Goal: Information Seeking & Learning: Find specific page/section

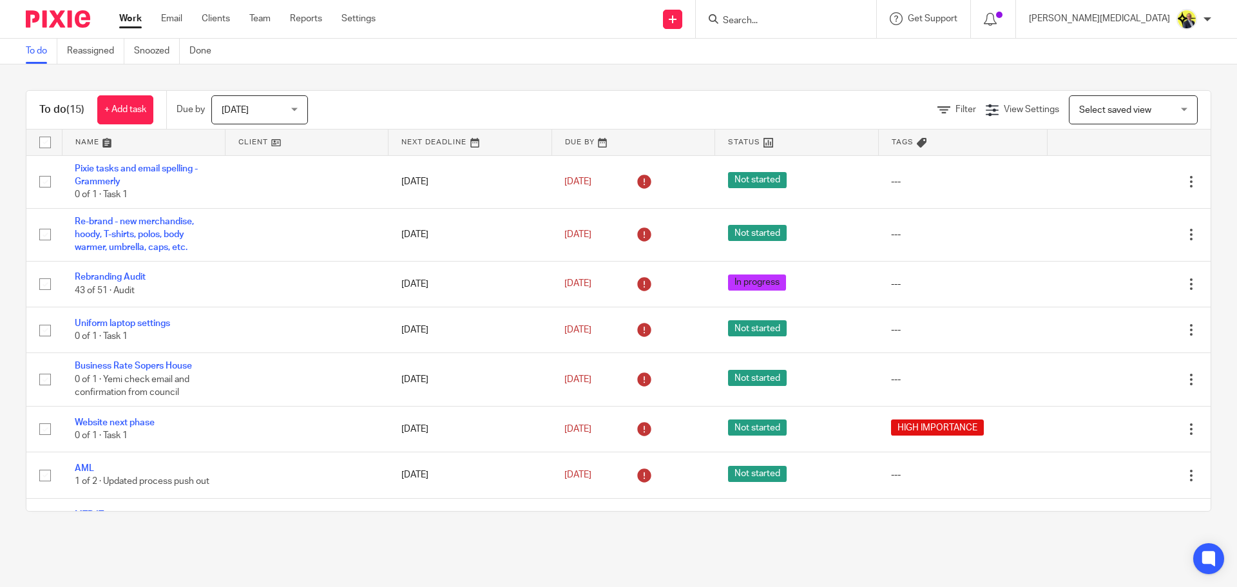
click at [830, 23] on input "Search" at bounding box center [779, 21] width 116 height 12
type input "c25"
click at [862, 57] on link at bounding box center [828, 56] width 218 height 30
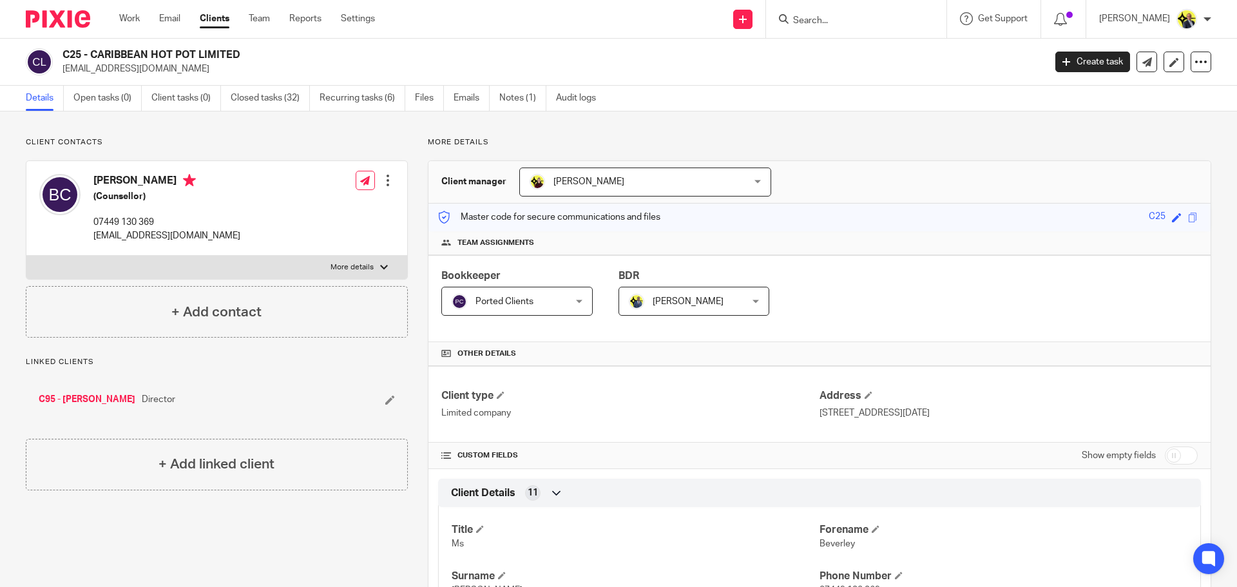
click at [840, 16] on input "Search" at bounding box center [850, 21] width 116 height 12
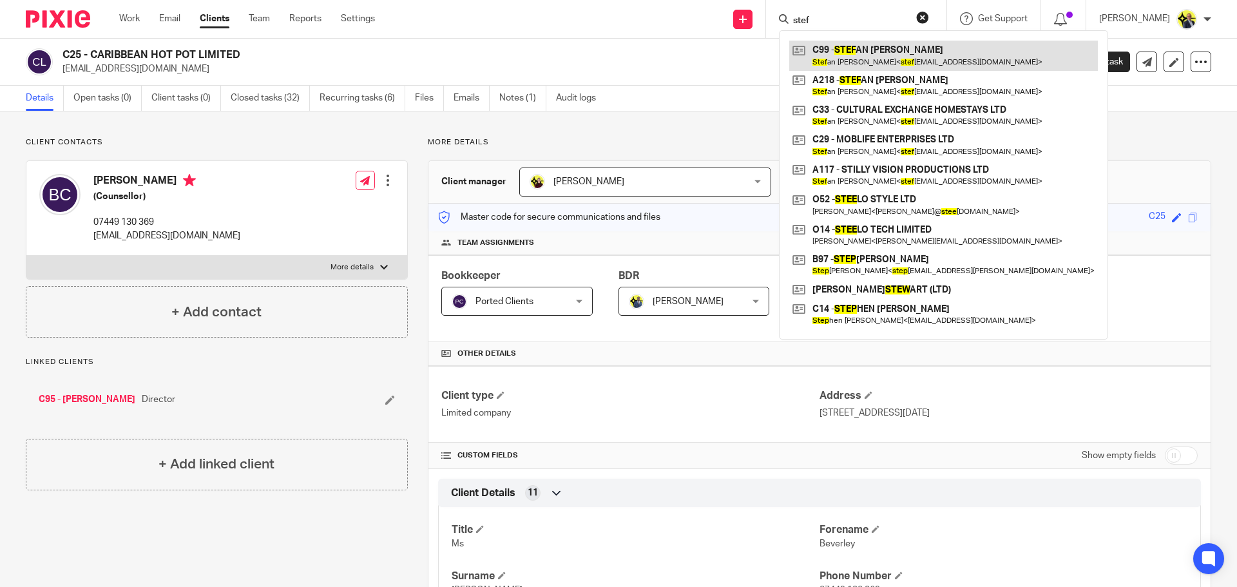
type input "stef"
click at [859, 54] on link at bounding box center [943, 56] width 309 height 30
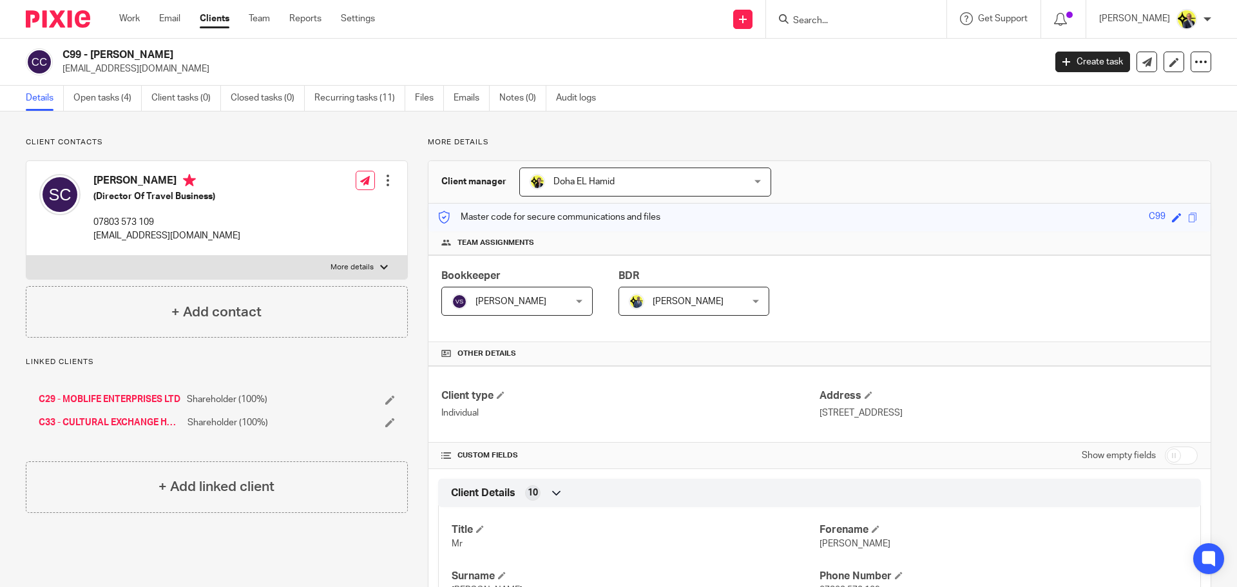
click at [131, 399] on link "C29 - MOBLIFE ENTERPRISES LTD" at bounding box center [110, 399] width 142 height 13
drag, startPoint x: 425, startPoint y: 142, endPoint x: 482, endPoint y: 140, distance: 56.7
click at [482, 140] on p "More details" at bounding box center [819, 142] width 783 height 10
drag, startPoint x: 482, startPoint y: 140, endPoint x: 462, endPoint y: 132, distance: 21.4
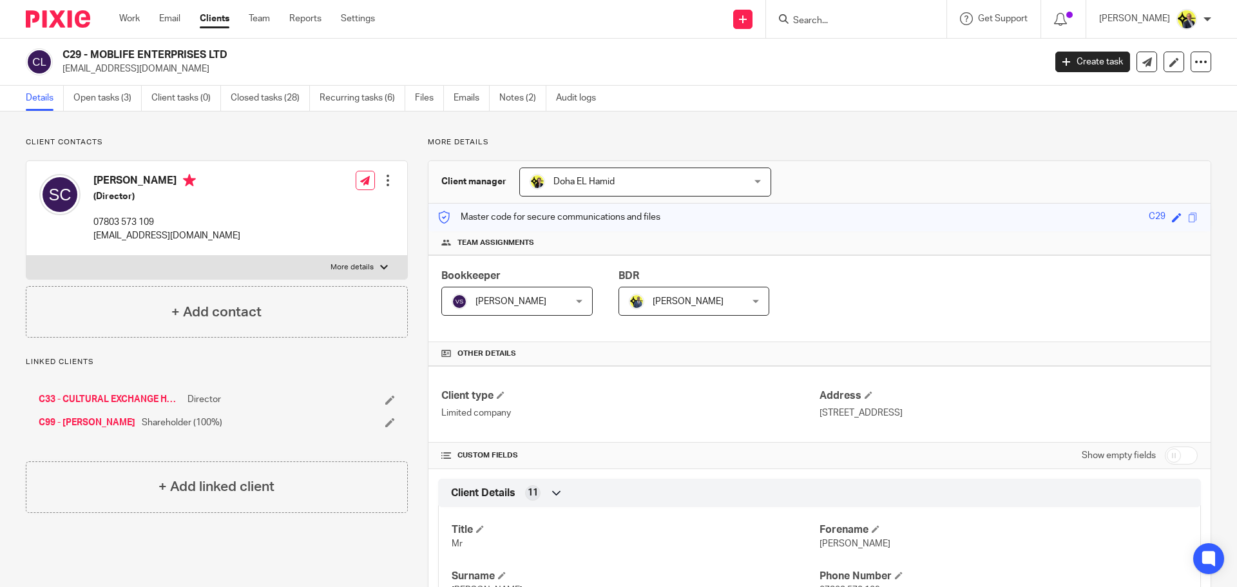
click at [430, 141] on p "More details" at bounding box center [819, 142] width 783 height 10
click at [120, 401] on link "C33 - CULTURAL EXCHANGE HOMESTAYS LTD" at bounding box center [110, 399] width 142 height 13
click at [316, 368] on div "Linked clients C29 - MOBLIFE ENTERPRISES LTD Director C99 - STEFAN CLARKE Share…" at bounding box center [217, 399] width 382 height 85
click at [310, 358] on p "Linked clients" at bounding box center [217, 362] width 382 height 10
click at [828, 27] on form at bounding box center [860, 19] width 137 height 16
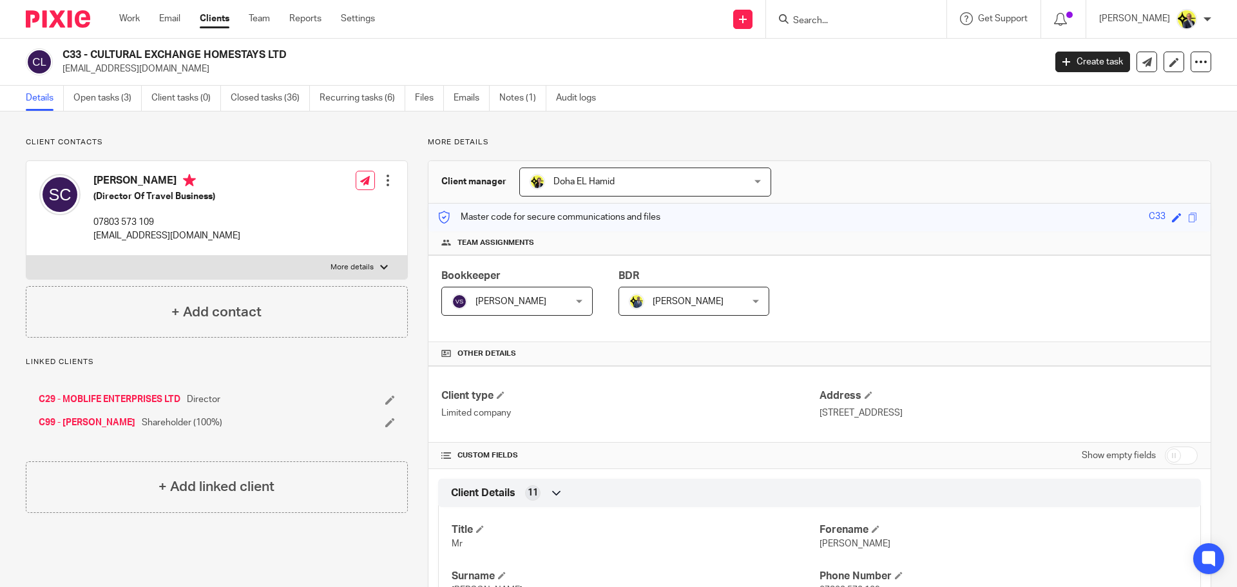
click at [826, 21] on input "Search" at bounding box center [850, 21] width 116 height 12
click at [176, 143] on p "Client contacts" at bounding box center [217, 142] width 382 height 10
click at [287, 139] on p "Client contacts" at bounding box center [217, 142] width 382 height 10
click at [441, 144] on p "More details" at bounding box center [819, 142] width 783 height 10
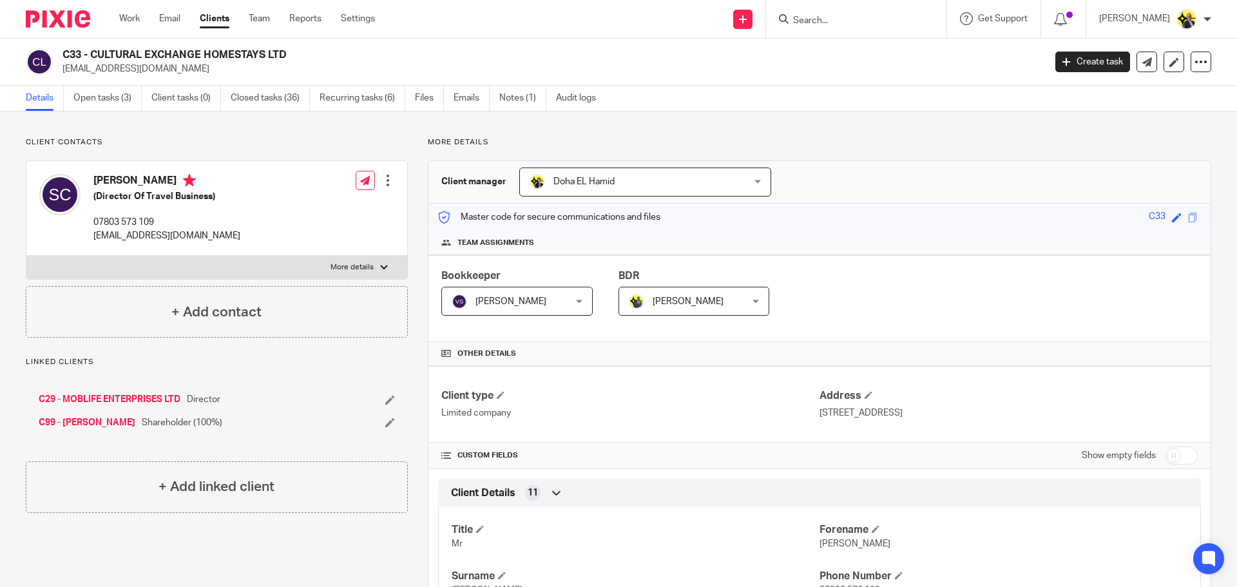
click at [428, 142] on p "More details" at bounding box center [819, 142] width 783 height 10
click at [336, 139] on p "Client contacts" at bounding box center [217, 142] width 382 height 10
click at [830, 21] on input "Search" at bounding box center [850, 21] width 116 height 12
type input "s28"
click at [855, 48] on link at bounding box center [909, 56] width 241 height 30
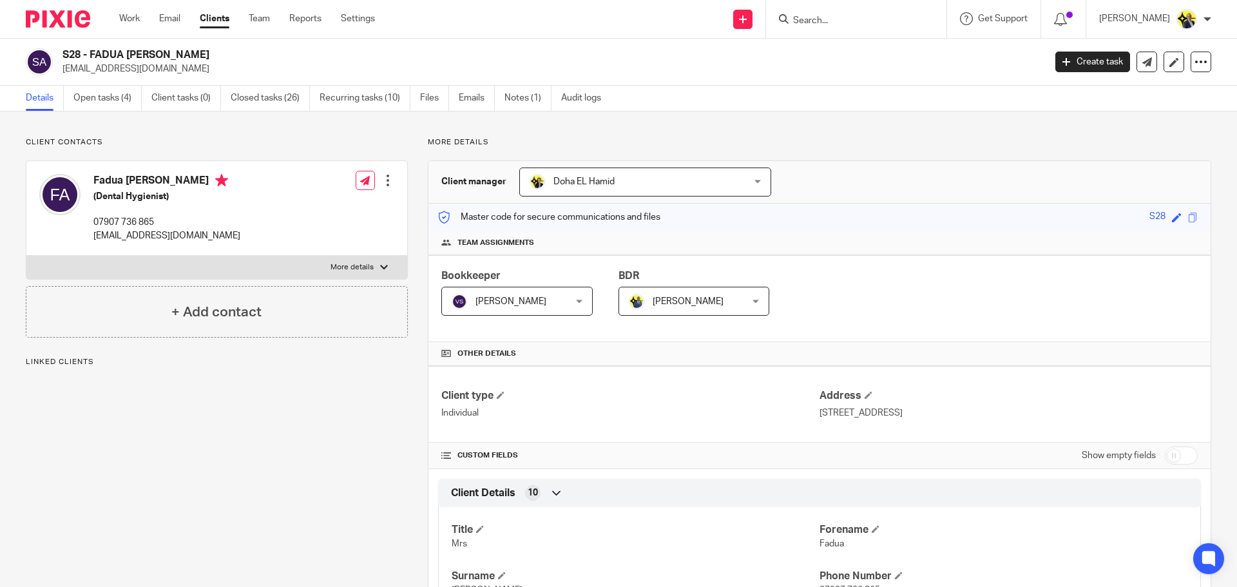
click at [417, 136] on div "Client contacts Fadua [PERSON_NAME] (Dental Hygienist) 07907 736 865 [EMAIL_ADD…" at bounding box center [618, 593] width 1237 height 965
click at [479, 100] on link "Emails" at bounding box center [477, 98] width 36 height 25
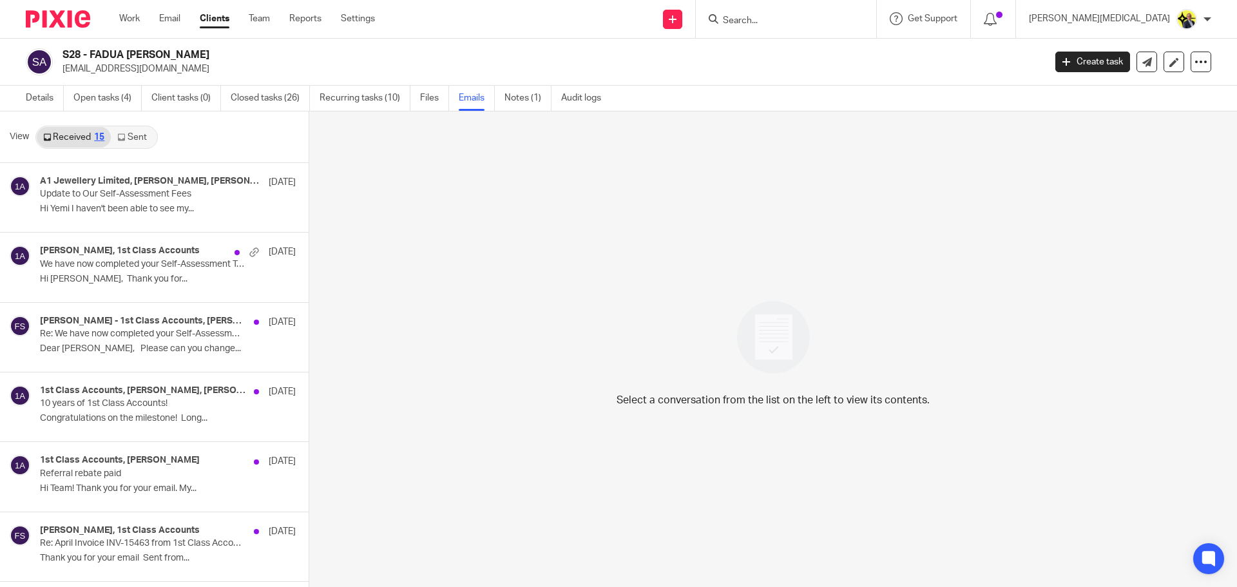
click at [123, 138] on icon at bounding box center [121, 137] width 8 height 8
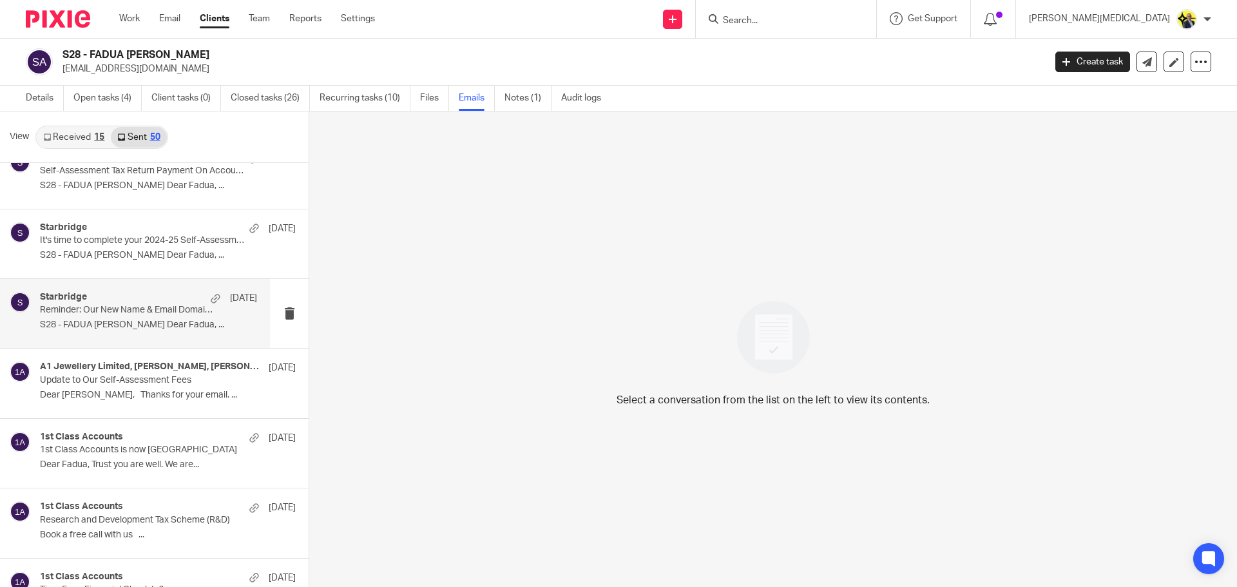
scroll to position [94, 0]
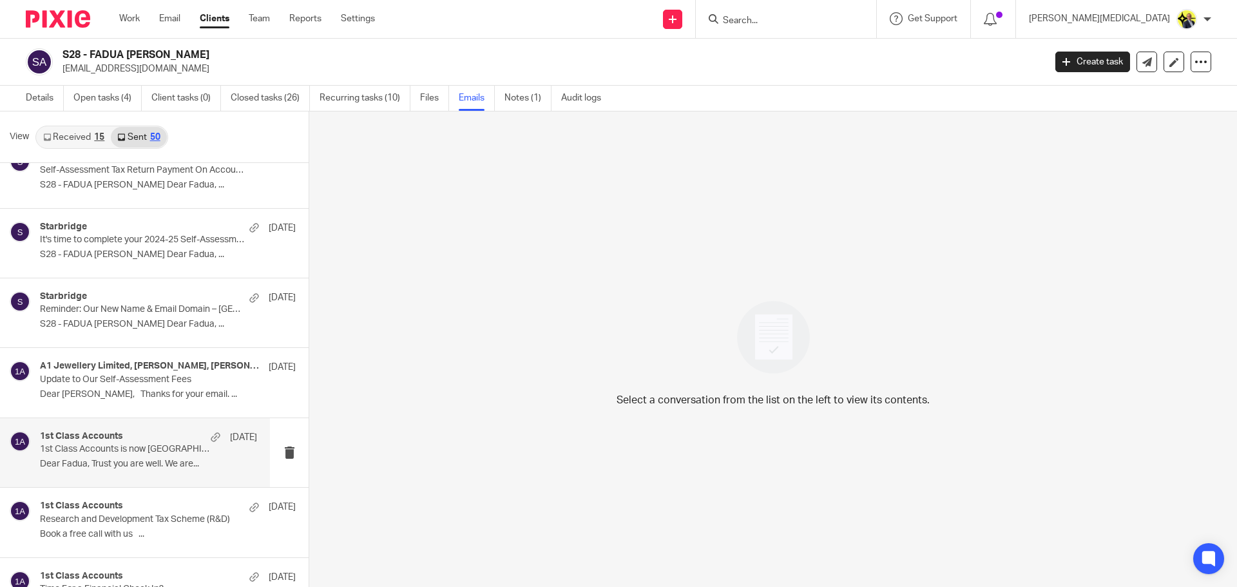
click at [122, 460] on p "Dear Fadua, Trust you are well. We are..." at bounding box center [148, 464] width 217 height 11
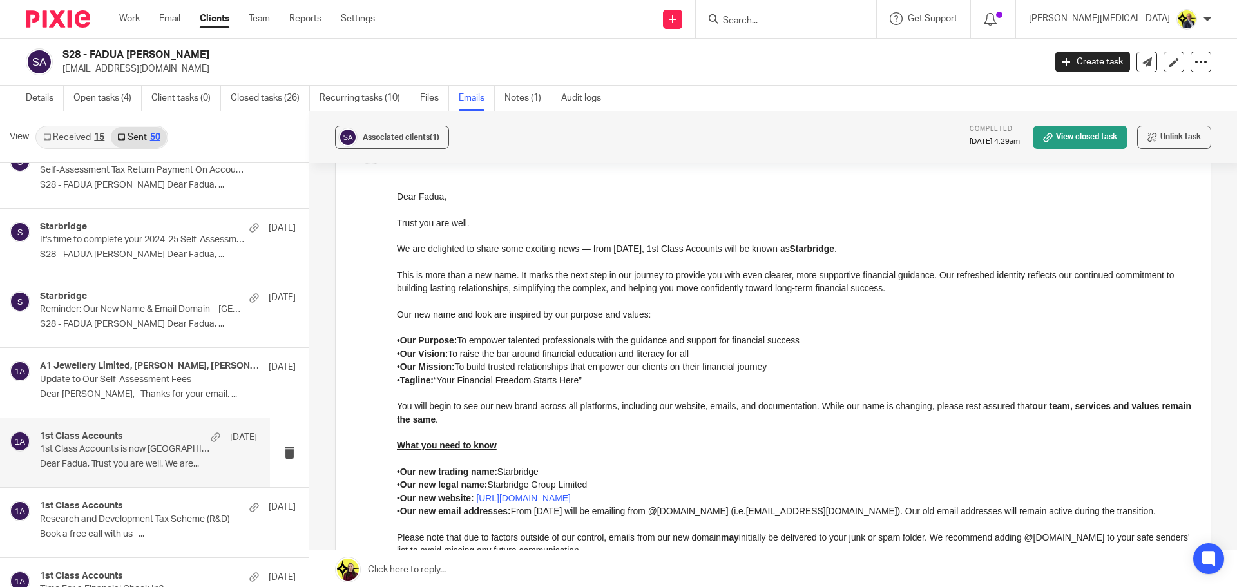
scroll to position [0, 0]
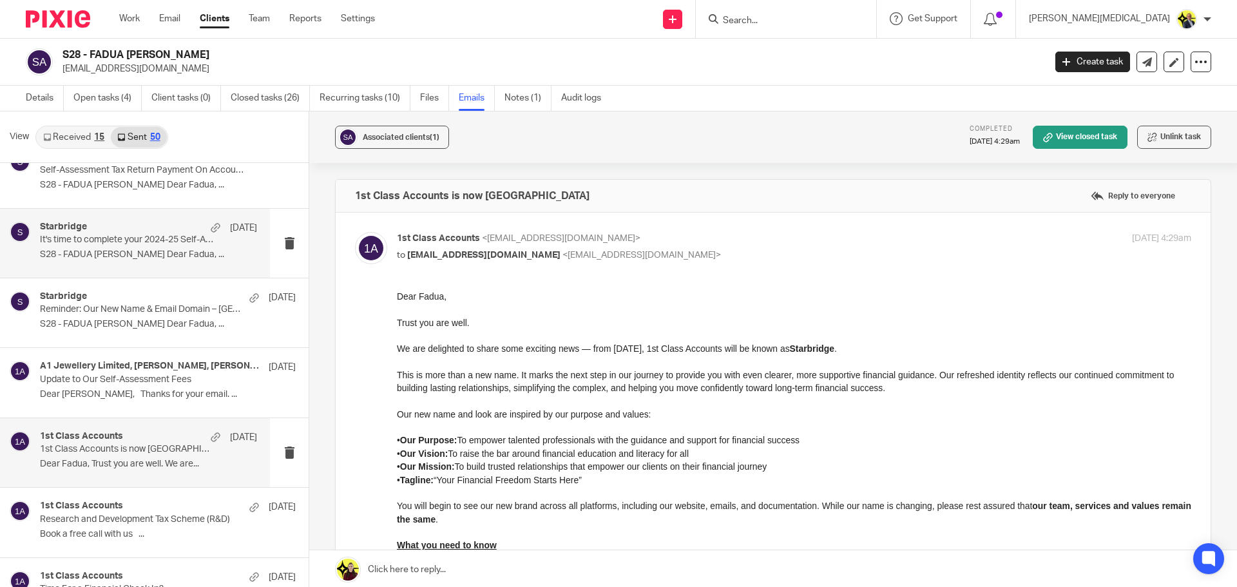
click at [129, 253] on p "S28 - FADUA [PERSON_NAME] Dear Fadua, ..." at bounding box center [148, 254] width 217 height 11
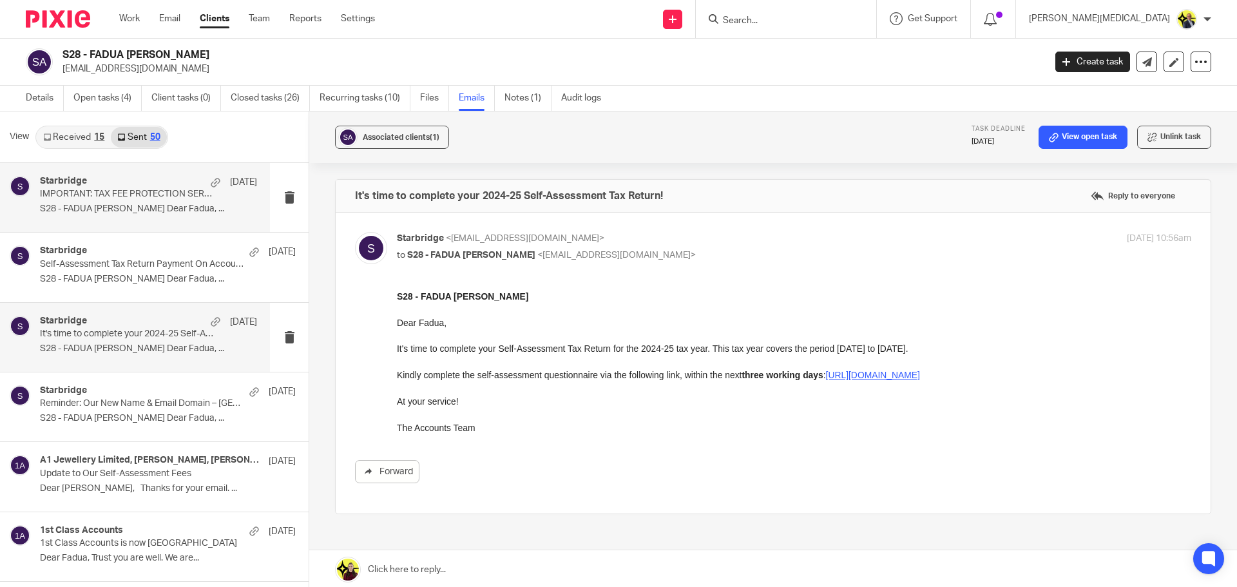
click at [120, 215] on div "Starbridge [DATE] IMPORTANT: TAX FEE PROTECTION SERVICE S28 - FADUA [PERSON_NAM…" at bounding box center [148, 197] width 217 height 43
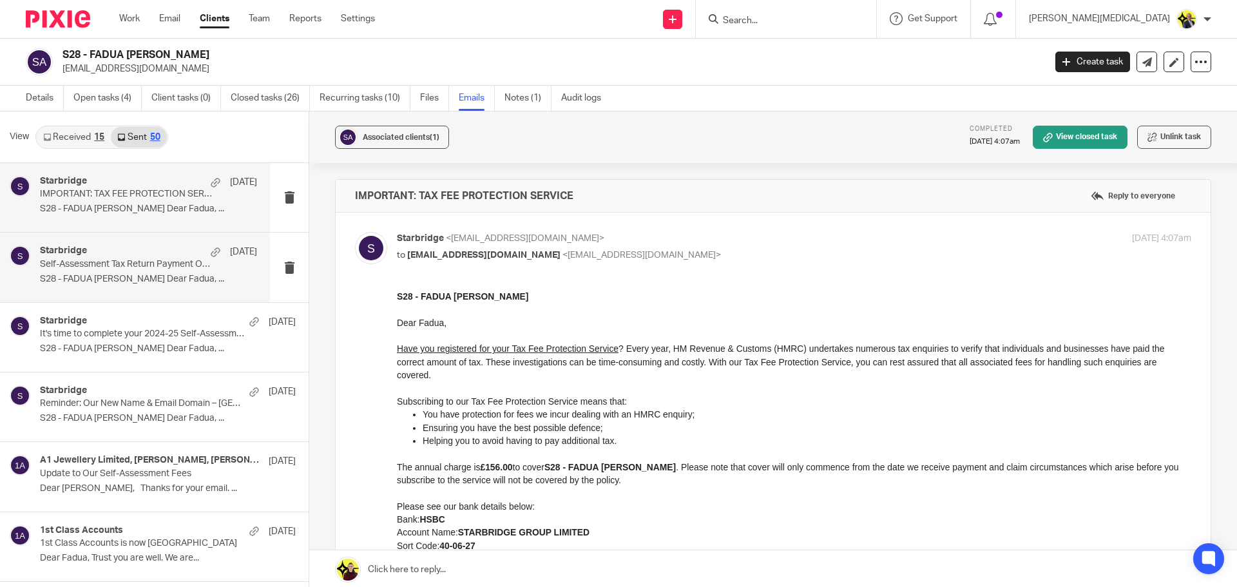
click at [98, 282] on p "S28 - FADUA [PERSON_NAME] Dear Fadua, ..." at bounding box center [148, 279] width 217 height 11
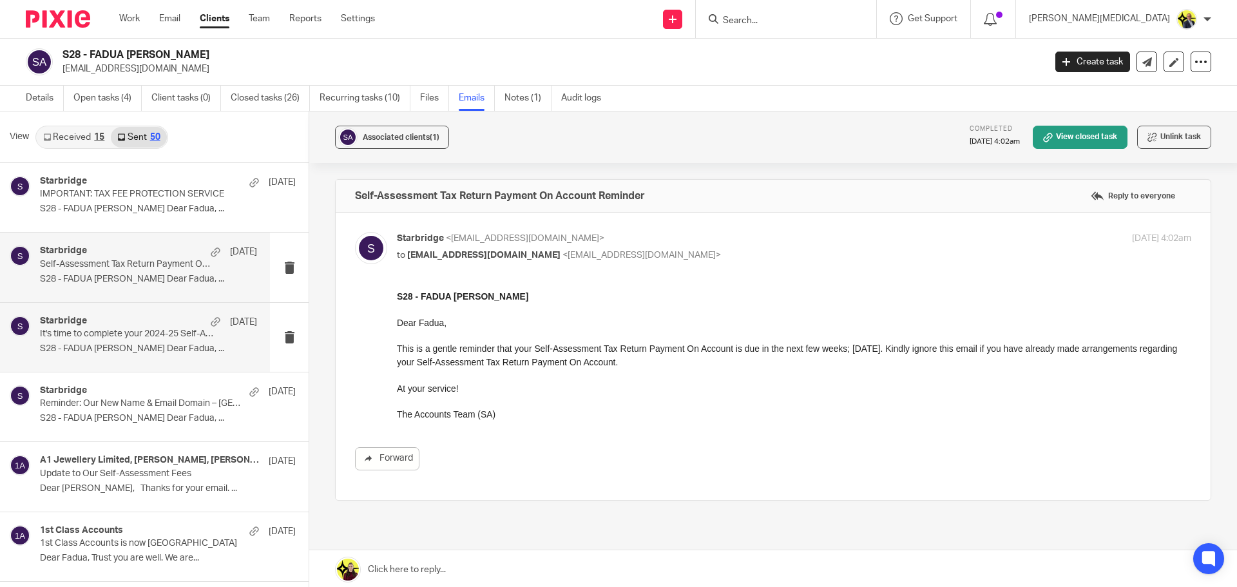
click at [125, 354] on p "S28 - FADUA [PERSON_NAME] Dear Fadua, ..." at bounding box center [148, 348] width 217 height 11
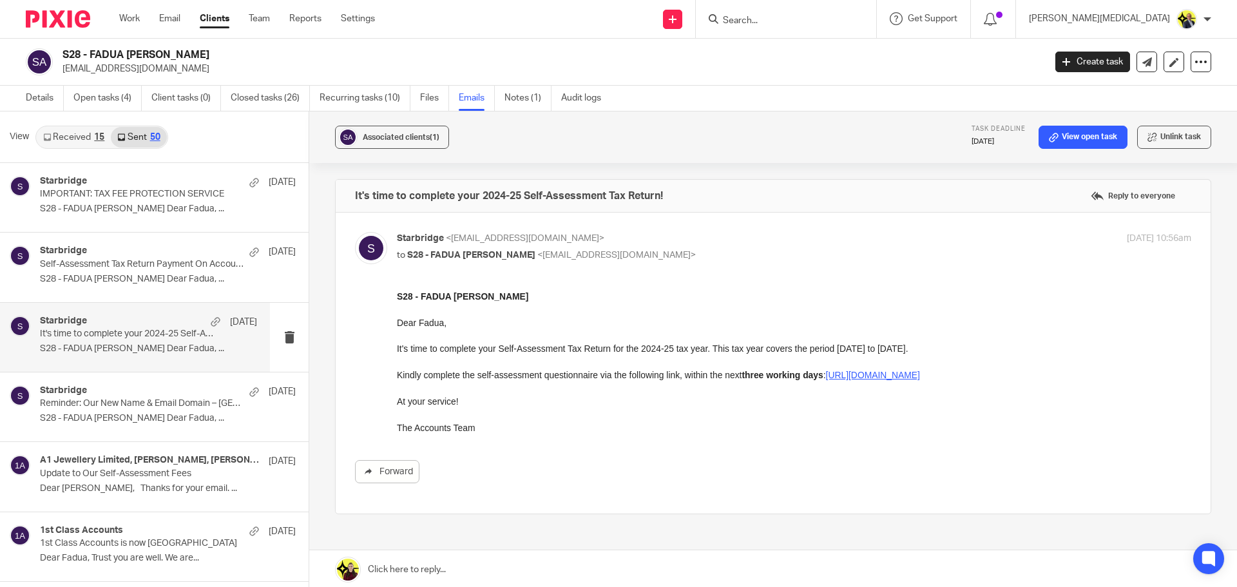
click at [70, 144] on link "Received 15" at bounding box center [74, 137] width 74 height 21
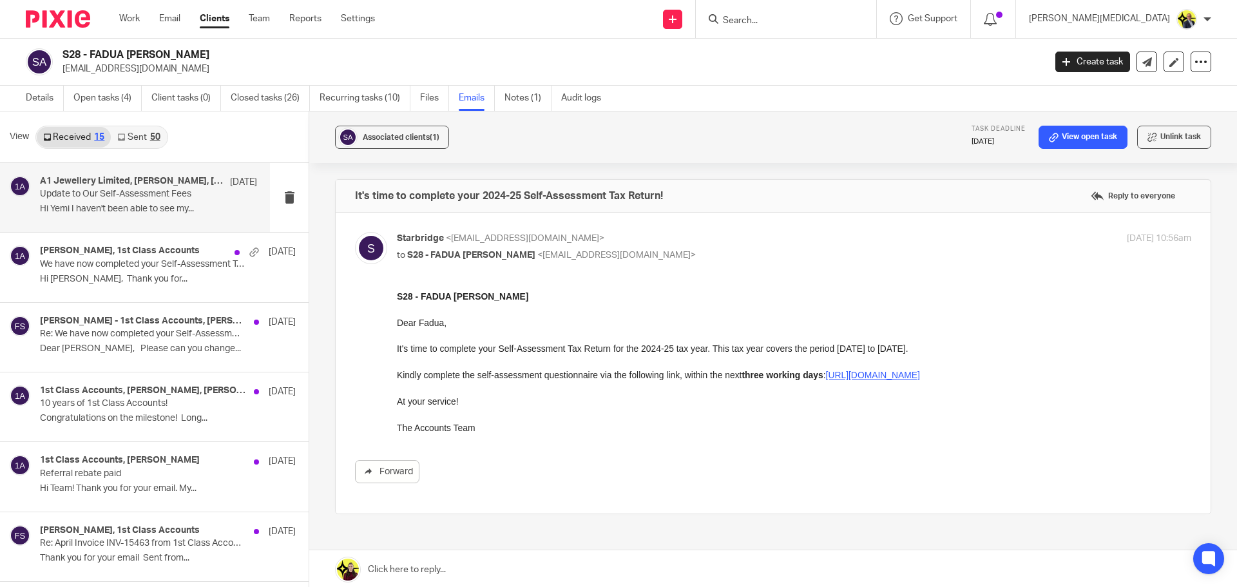
click at [123, 204] on p "Hi Yemi I haven't been able to see my..." at bounding box center [148, 209] width 217 height 11
